Goal: Task Accomplishment & Management: Use online tool/utility

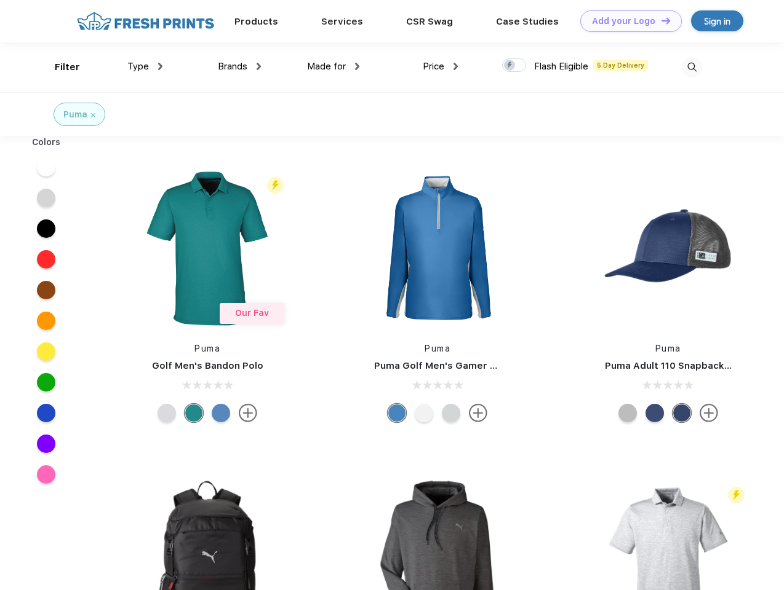
click at [626, 21] on link "Add your Logo Design Tool" at bounding box center [630, 21] width 101 height 22
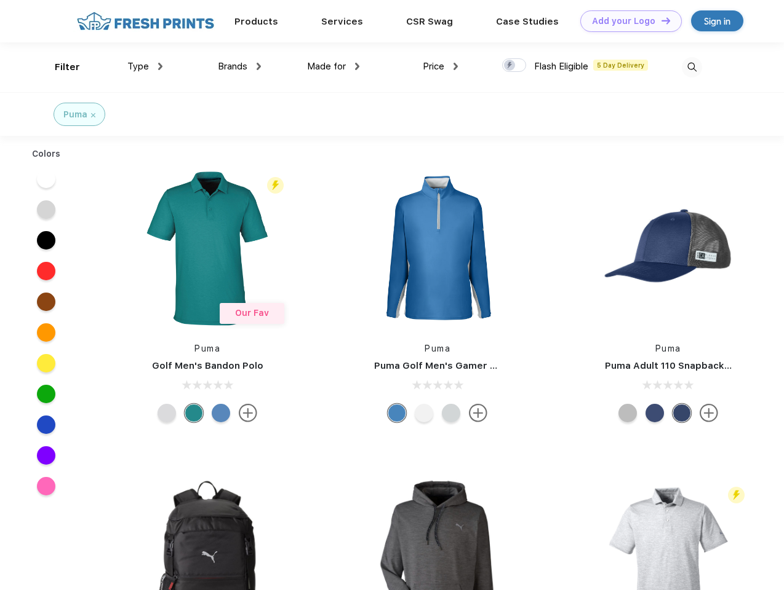
click at [0, 0] on div "Design Tool" at bounding box center [0, 0] width 0 height 0
click at [660, 20] on link "Add your Logo Design Tool" at bounding box center [630, 21] width 101 height 22
click at [59, 67] on div "Filter" at bounding box center [67, 67] width 25 height 14
click at [145, 66] on span "Type" at bounding box center [138, 66] width 22 height 11
click at [239, 66] on span "Brands" at bounding box center [233, 66] width 30 height 11
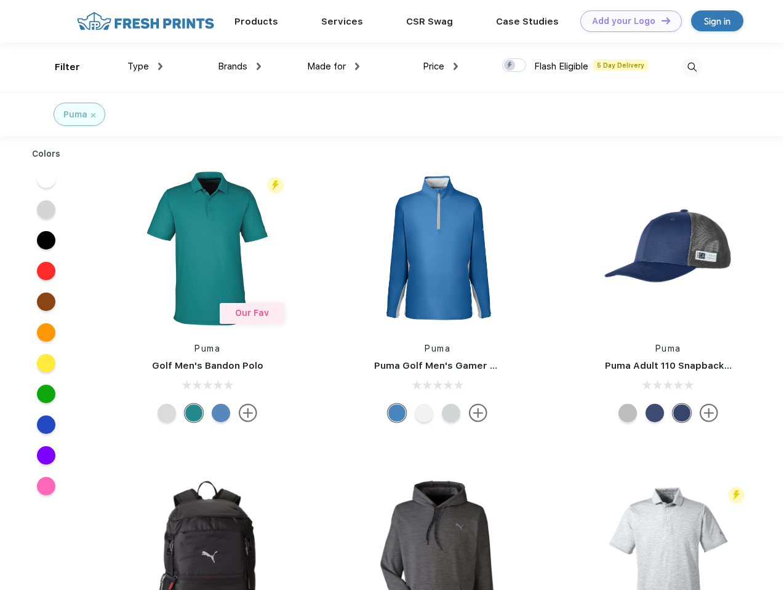
click at [333, 66] on span "Made for" at bounding box center [326, 66] width 39 height 11
click at [440, 66] on span "Price" at bounding box center [434, 66] width 22 height 11
click at [514, 66] on div at bounding box center [514, 65] width 24 height 14
click at [510, 66] on input "checkbox" at bounding box center [506, 62] width 8 height 8
click at [691, 67] on img at bounding box center [691, 67] width 20 height 20
